Goal: Information Seeking & Learning: Learn about a topic

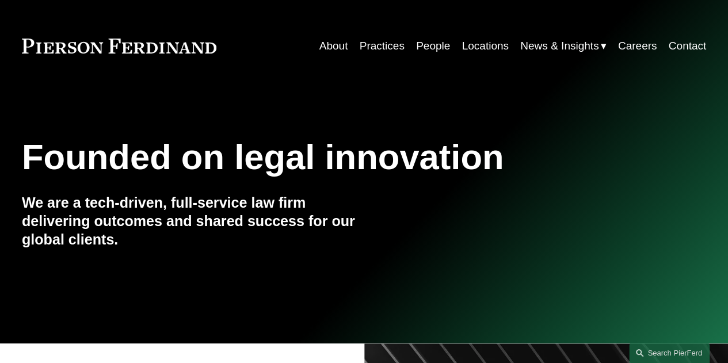
scroll to position [12, 0]
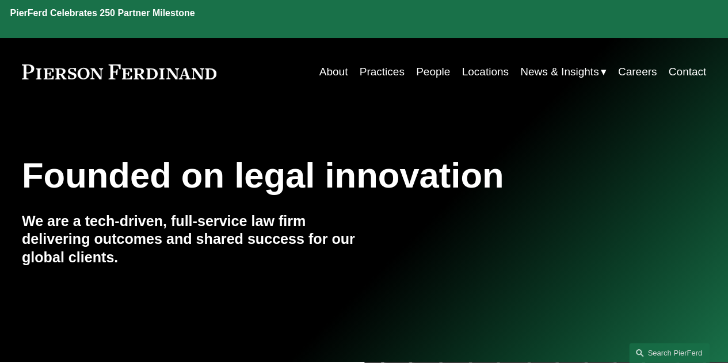
click at [431, 61] on link "People" at bounding box center [433, 72] width 34 height 22
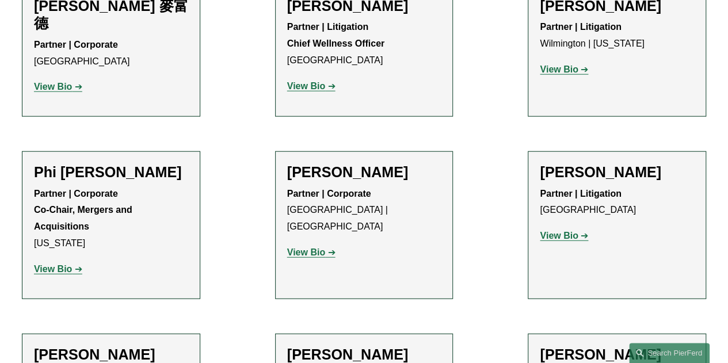
scroll to position [10085, 0]
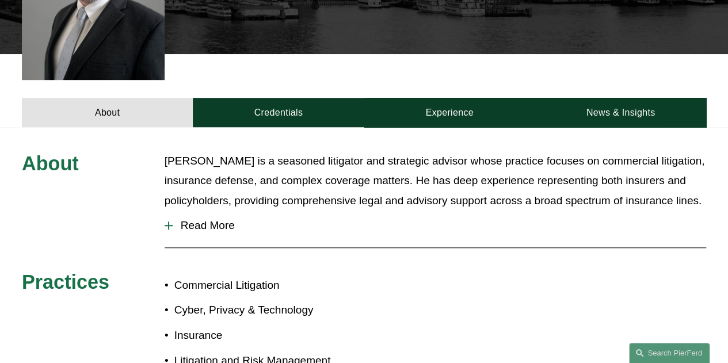
scroll to position [310, 0]
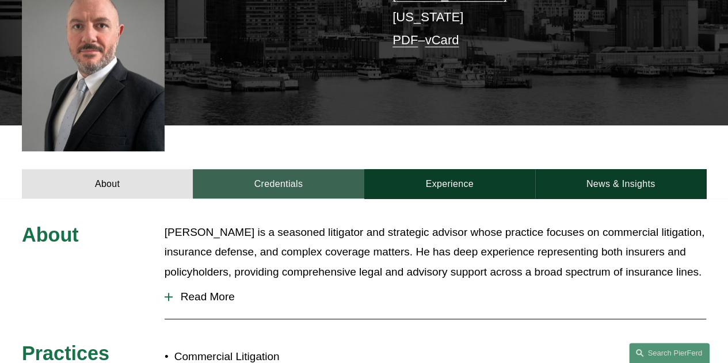
click at [262, 169] on link "Credentials" at bounding box center [278, 183] width 171 height 29
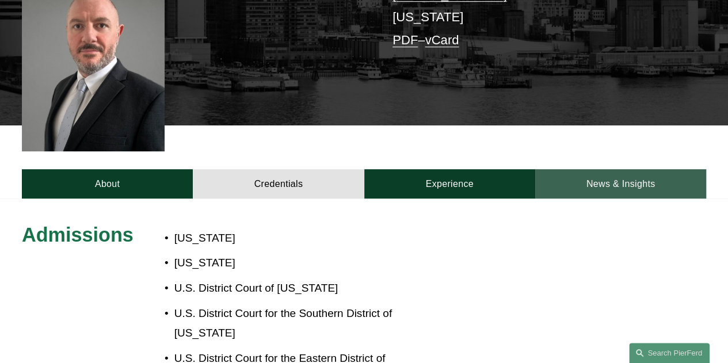
click at [623, 169] on link "News & Insights" at bounding box center [620, 183] width 171 height 29
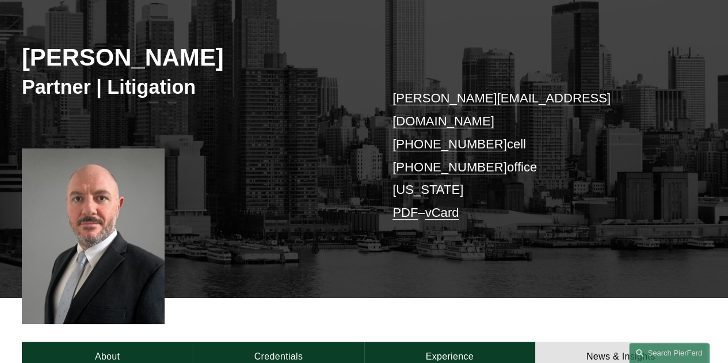
scroll to position [133, 0]
